Goal: Find specific page/section: Find specific page/section

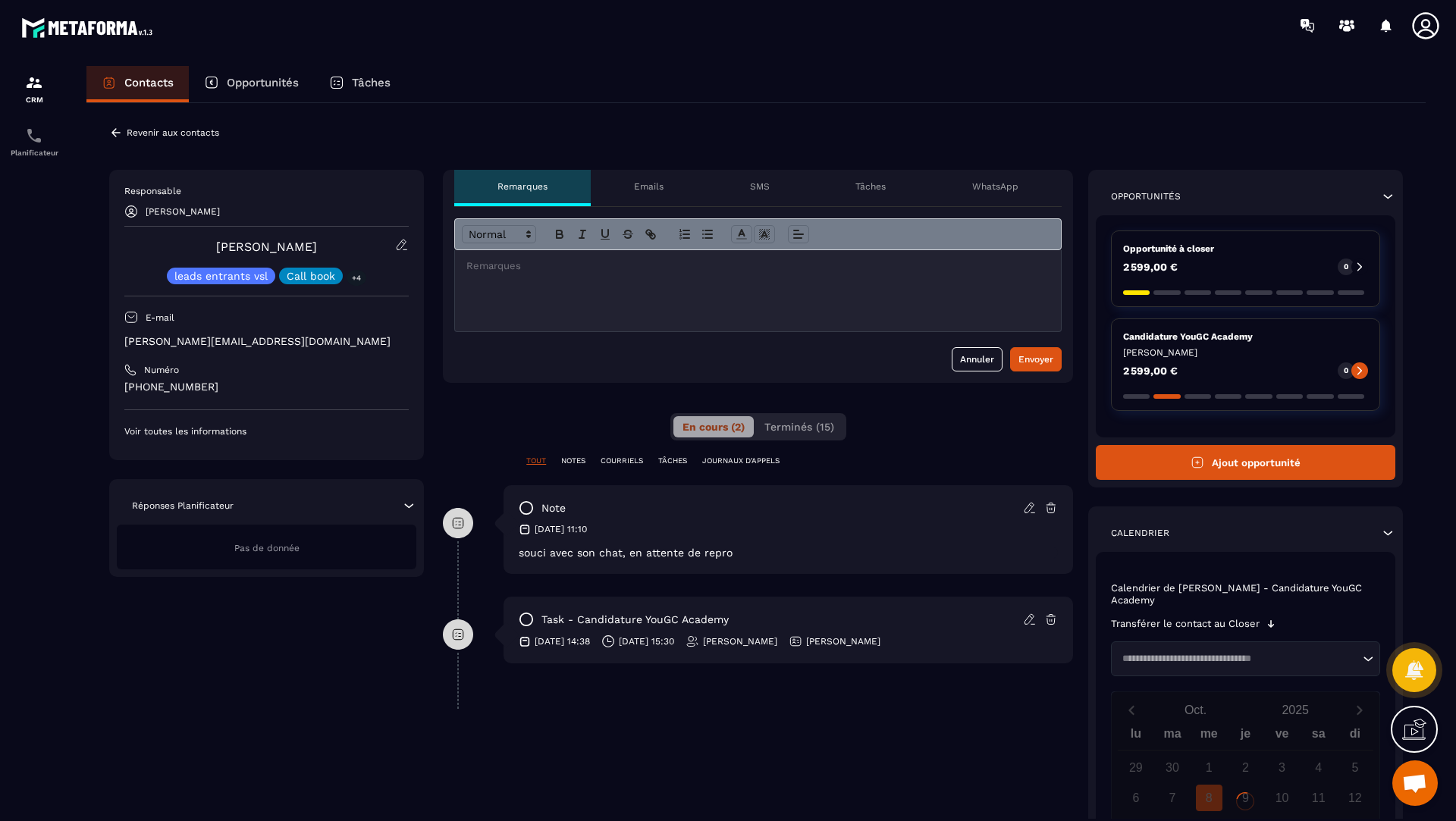
scroll to position [601, 0]
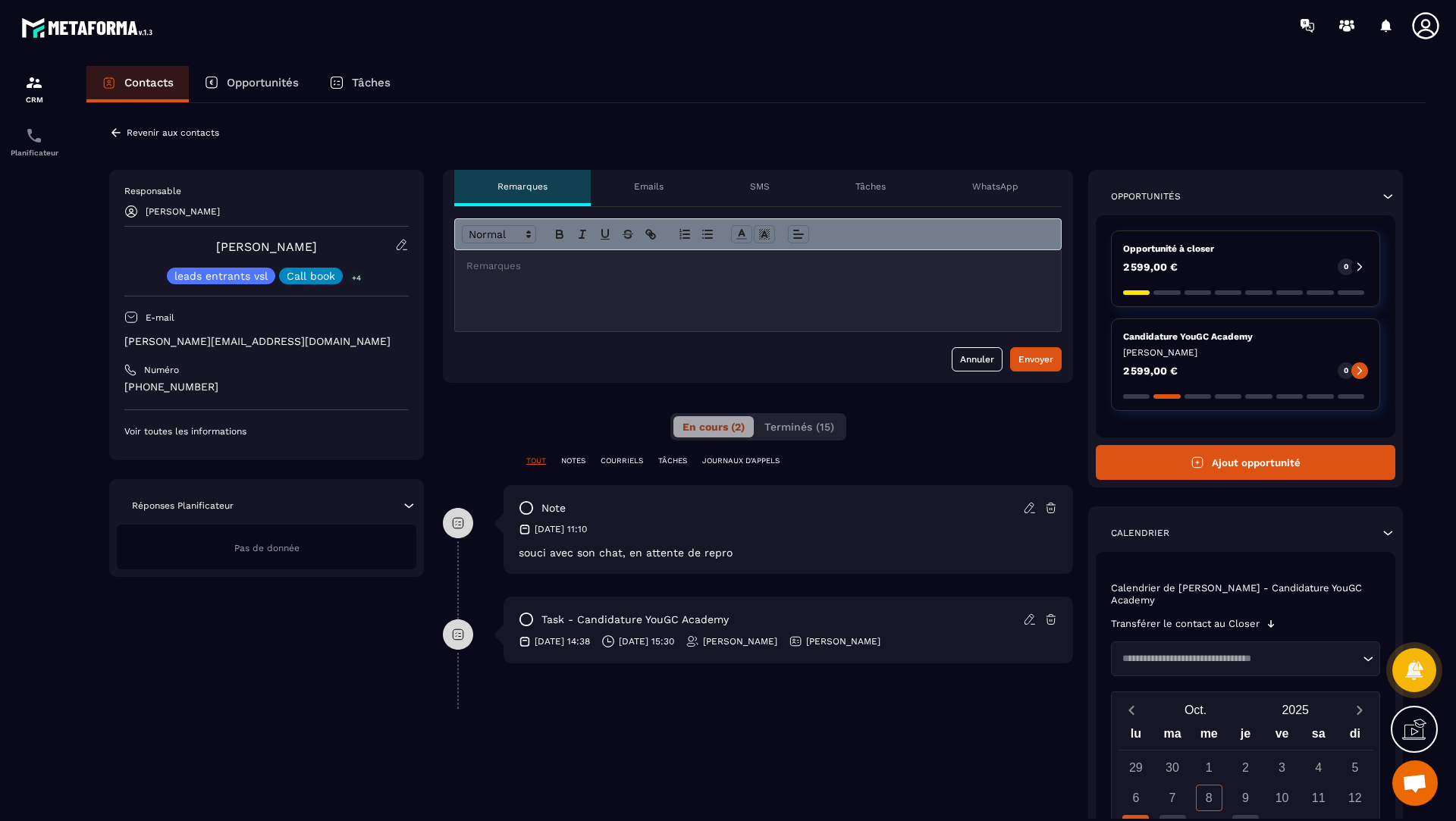
drag, startPoint x: 330, startPoint y: 241, endPoint x: 211, endPoint y: 234, distance: 119.2
click at [211, 234] on div "Responsable [PERSON_NAME] [PERSON_NAME] leads entrants vsl Call book +4 E-mail …" at bounding box center [266, 311] width 284 height 252
click at [229, 249] on link "[PERSON_NAME]" at bounding box center [266, 247] width 101 height 14
click at [288, 242] on link "[PERSON_NAME]" at bounding box center [266, 247] width 101 height 14
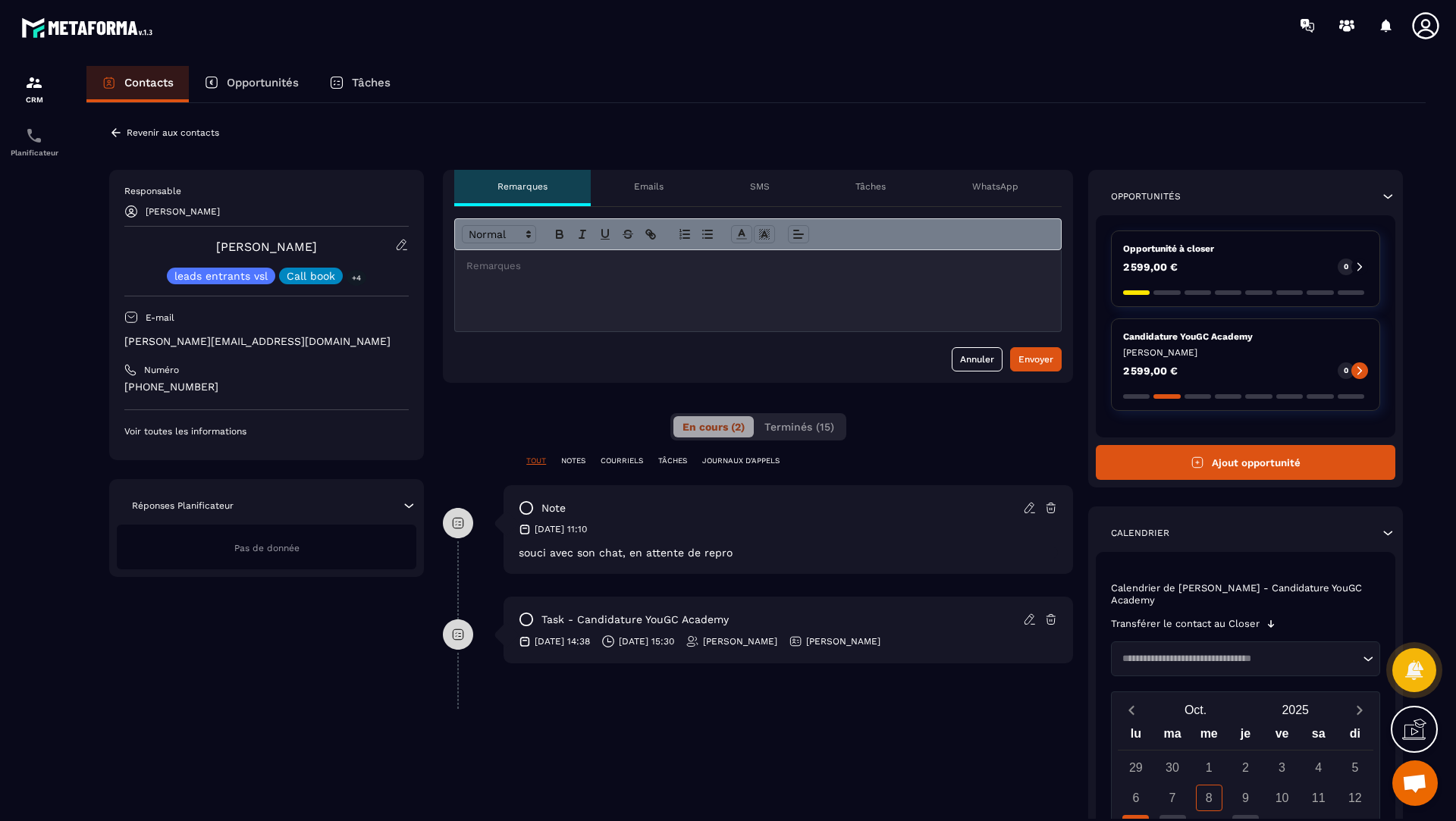
click at [331, 191] on p "Responsable" at bounding box center [266, 191] width 284 height 12
drag, startPoint x: 331, startPoint y: 251, endPoint x: 211, endPoint y: 247, distance: 120.1
click at [211, 247] on div "[PERSON_NAME] leads entrants vsl Call book +4" at bounding box center [266, 261] width 284 height 46
copy link "[PERSON_NAME]"
click at [50, 151] on p "Planificateur" at bounding box center [34, 153] width 61 height 8
